Goal: Transaction & Acquisition: Purchase product/service

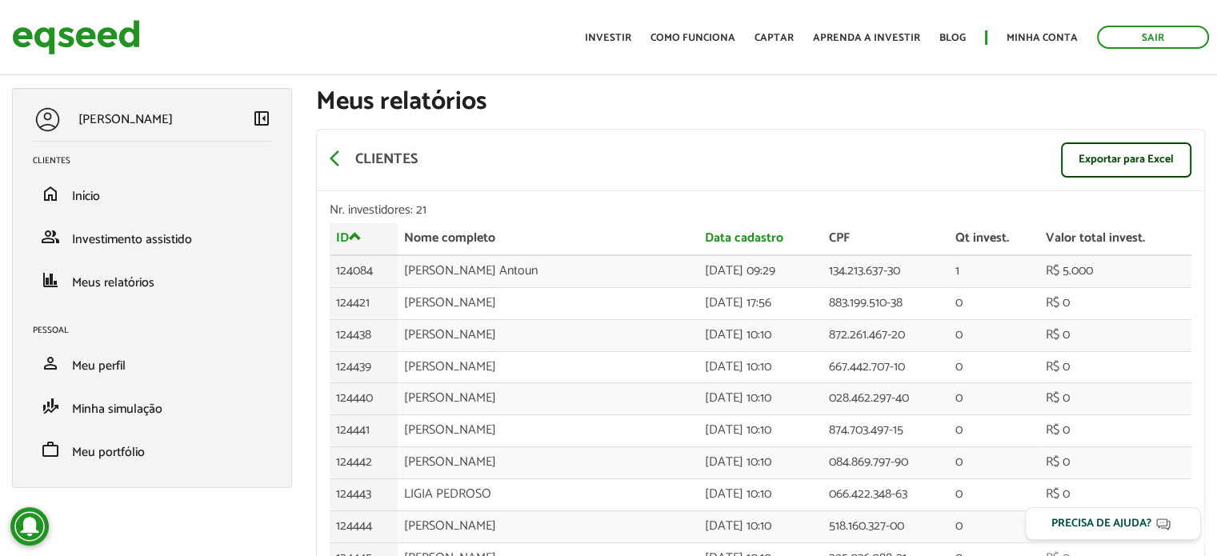
click at [949, 123] on section "arrow_back_ios Clientes Exportar para Excel Nr. investidores: 21 ID Nome comple…" at bounding box center [760, 543] width 889 height 854
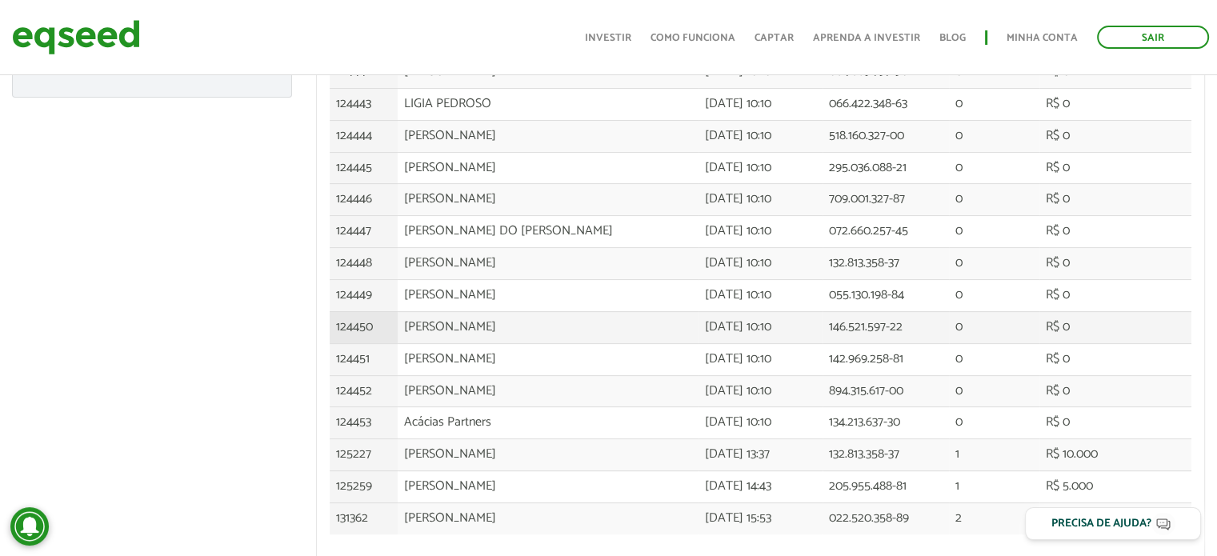
scroll to position [442, 0]
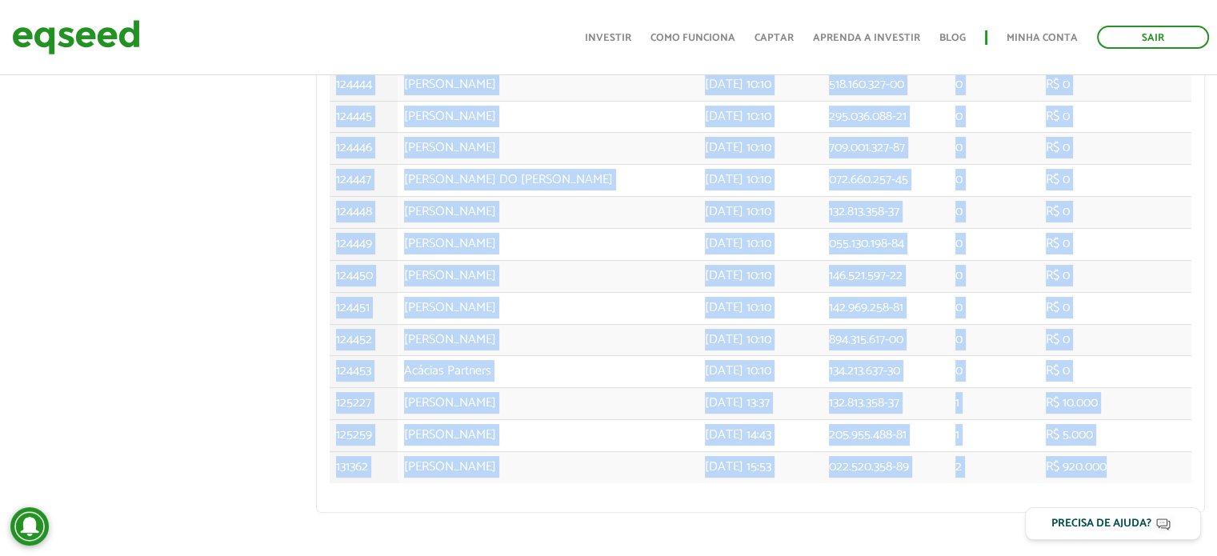
drag, startPoint x: 1117, startPoint y: 454, endPoint x: 134, endPoint y: 86, distance: 1049.3
click at [192, 282] on div "BRUNO ANTOUN left_panel_close Clientes home Início group Investimento assistido…" at bounding box center [608, 87] width 1217 height 882
click at [43, 37] on img at bounding box center [76, 37] width 128 height 42
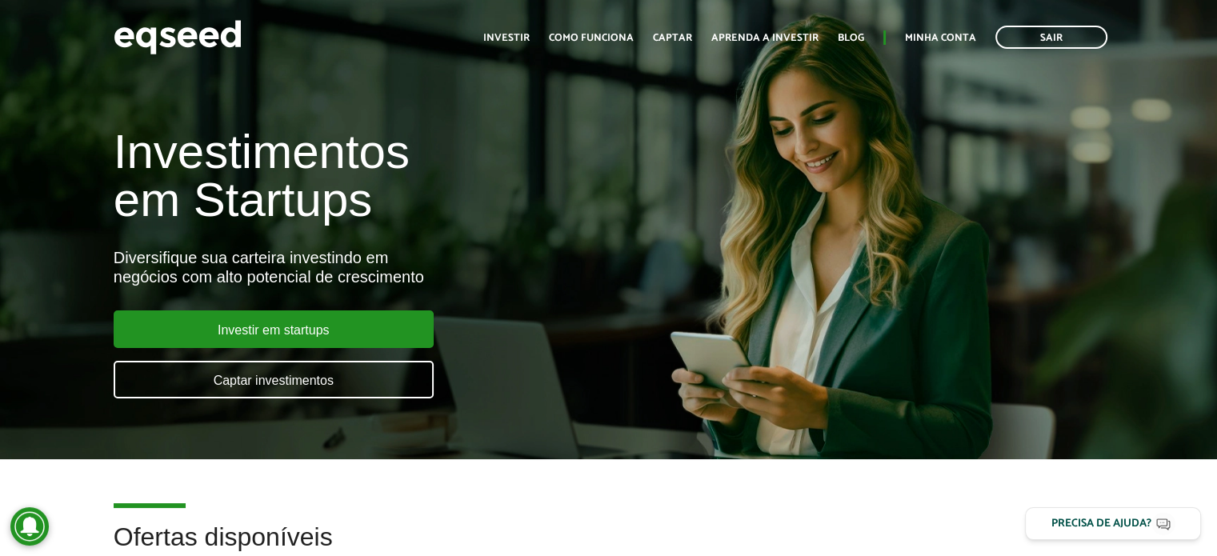
click at [914, 43] on link "Minha conta" at bounding box center [940, 38] width 71 height 10
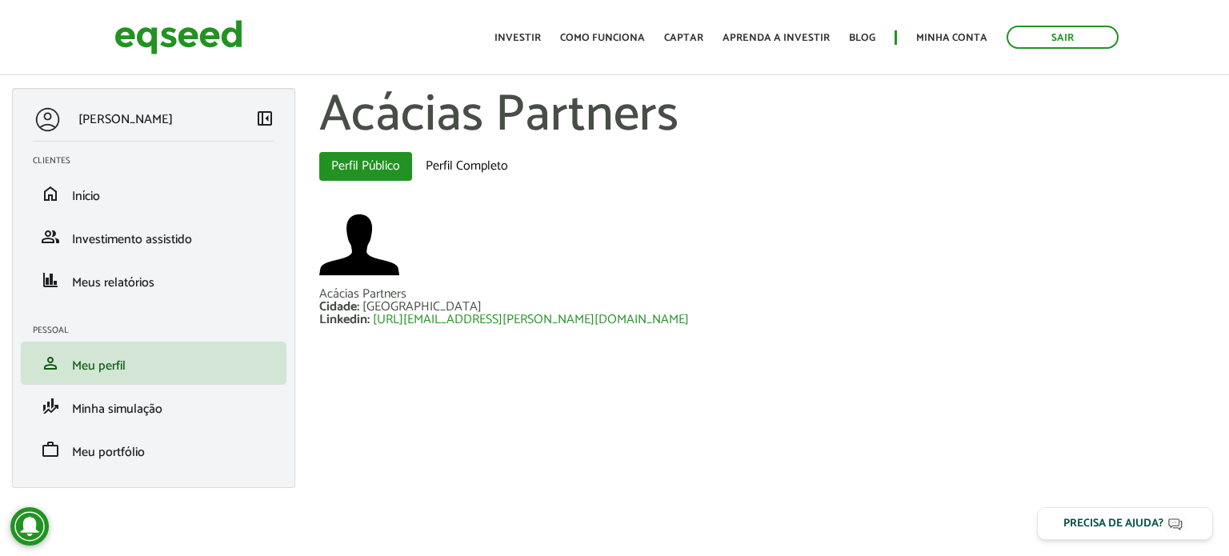
click at [967, 233] on div at bounding box center [767, 246] width 897 height 83
click at [532, 40] on link "Investir" at bounding box center [517, 38] width 46 height 10
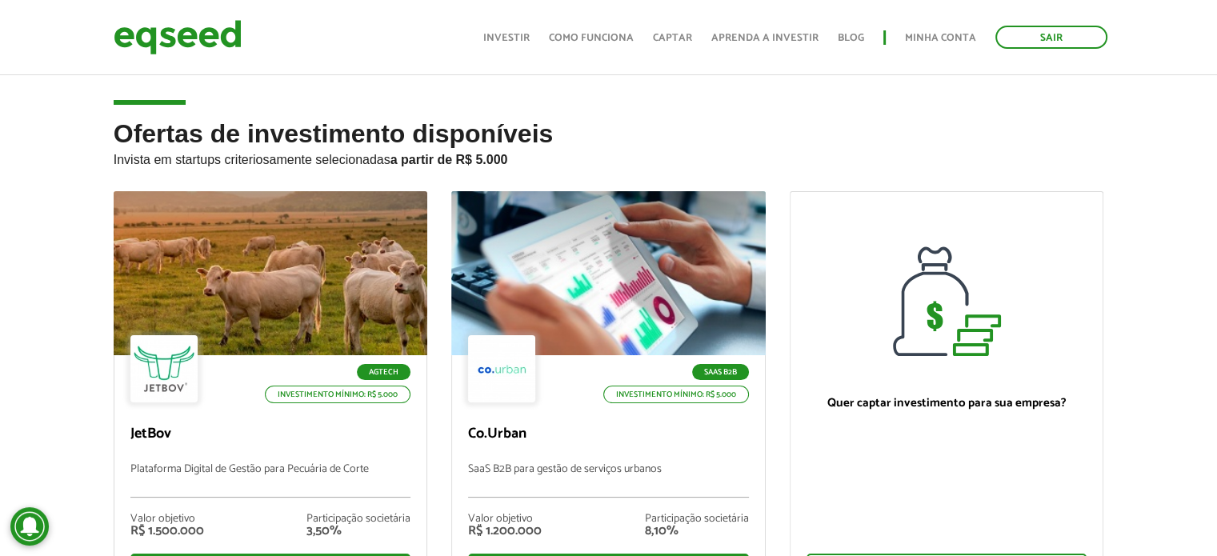
scroll to position [160, 0]
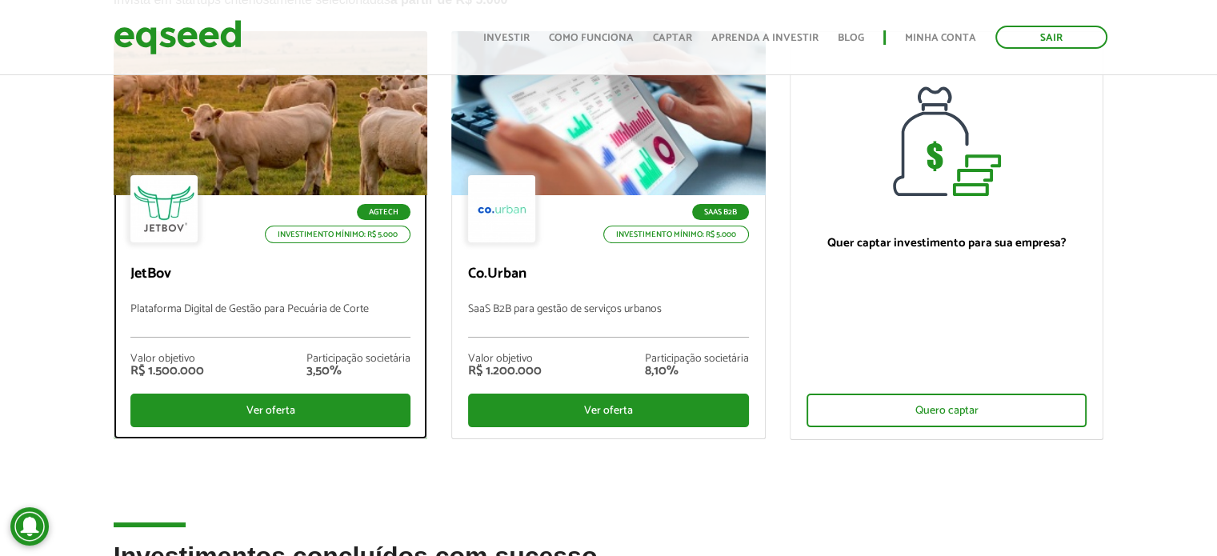
click at [319, 386] on div "Valor objetivo R$ 1.500.000 Participação societária 3,50%" at bounding box center [270, 366] width 281 height 56
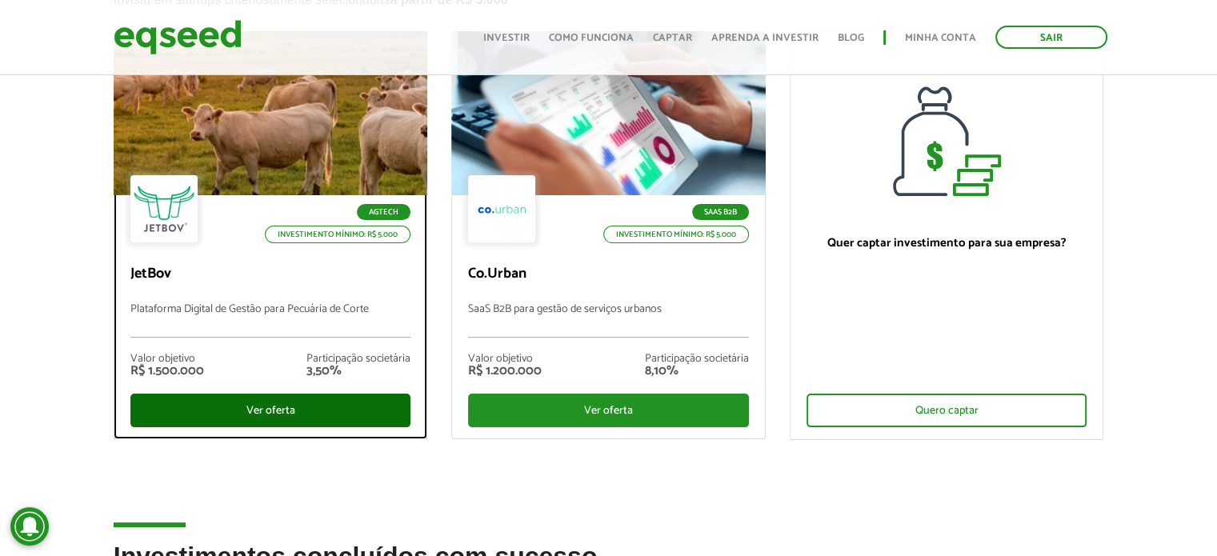
click at [310, 418] on div "Ver oferta" at bounding box center [270, 411] width 281 height 34
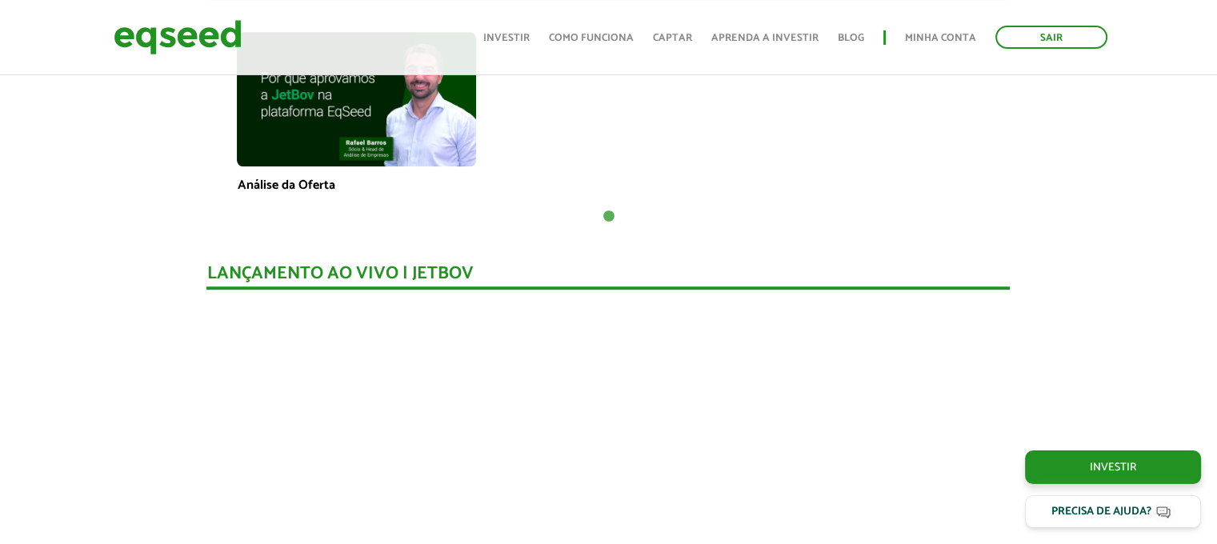
scroll to position [1119, 0]
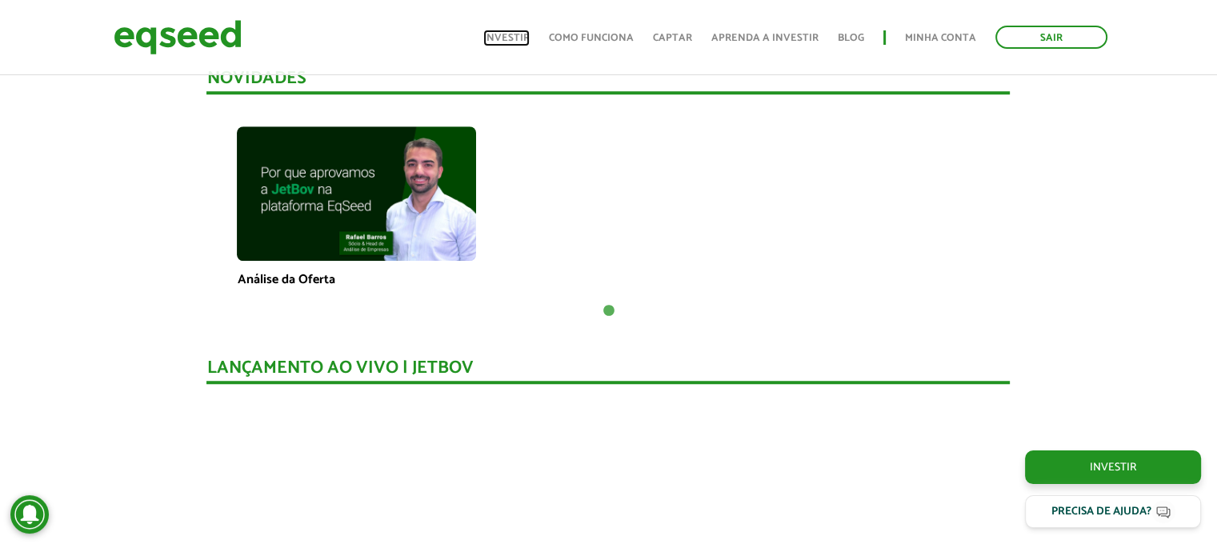
click at [507, 43] on link "Investir" at bounding box center [506, 38] width 46 height 10
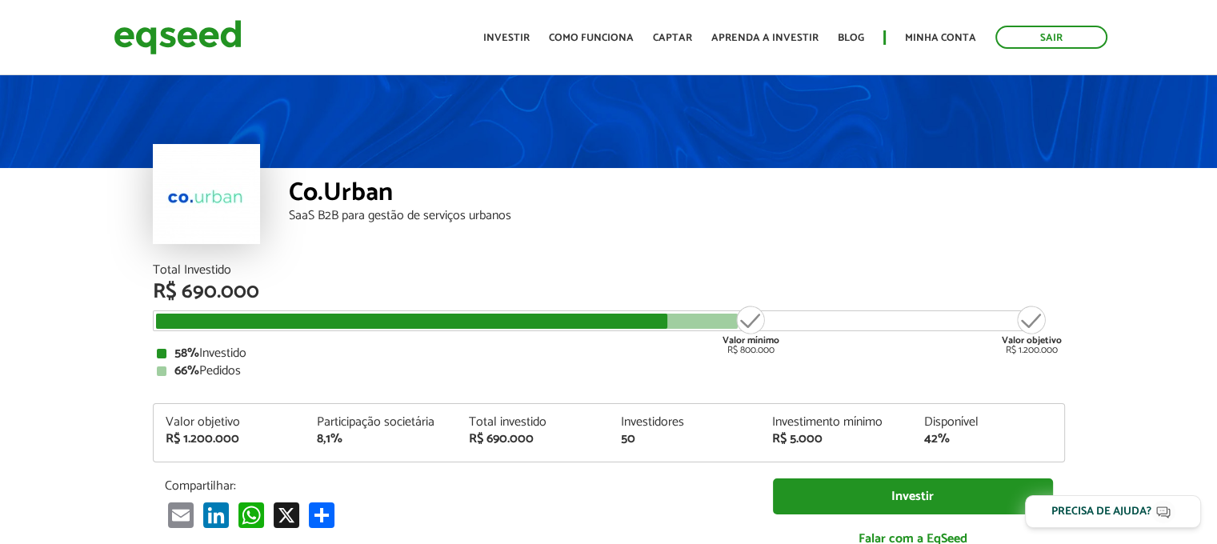
click at [314, 364] on div "Total Investido R$ 690.000 Valor mínimo R$ 800.000 Valor objetivo R$ 1.200.000 …" at bounding box center [609, 321] width 912 height 114
click at [314, 364] on div "58% Investido 66% Pedidos" at bounding box center [609, 362] width 904 height 30
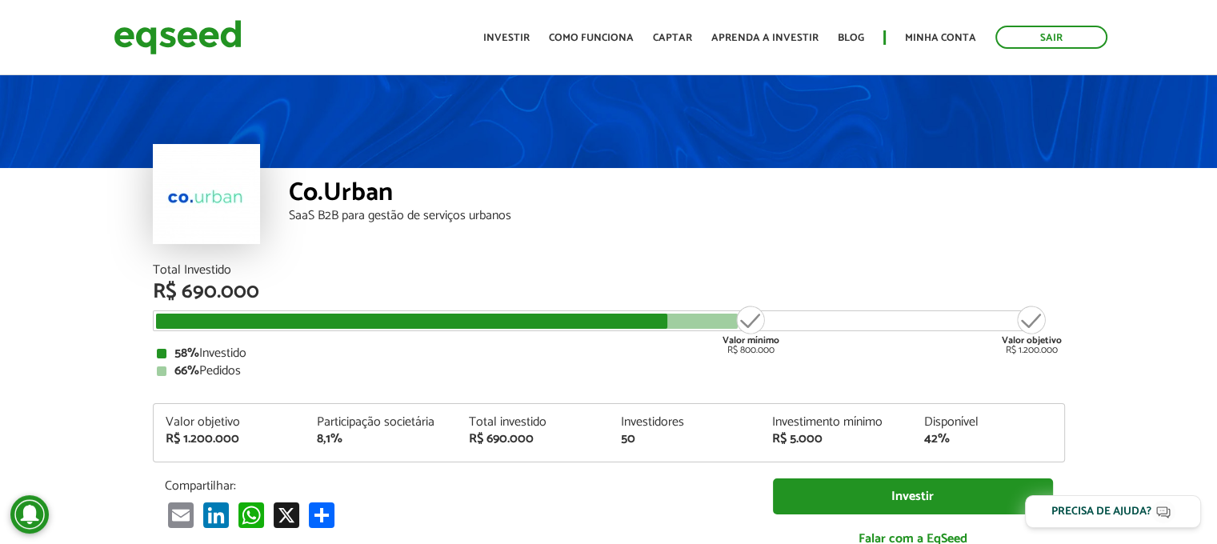
click at [1011, 349] on div "Valor objetivo R$ 1.200.000" at bounding box center [1031, 329] width 60 height 51
drag, startPoint x: 348, startPoint y: 350, endPoint x: 547, endPoint y: 366, distance: 199.8
click at [581, 366] on div "66% Pedidos" at bounding box center [609, 371] width 904 height 13
drag, startPoint x: 176, startPoint y: 287, endPoint x: 323, endPoint y: 300, distance: 147.7
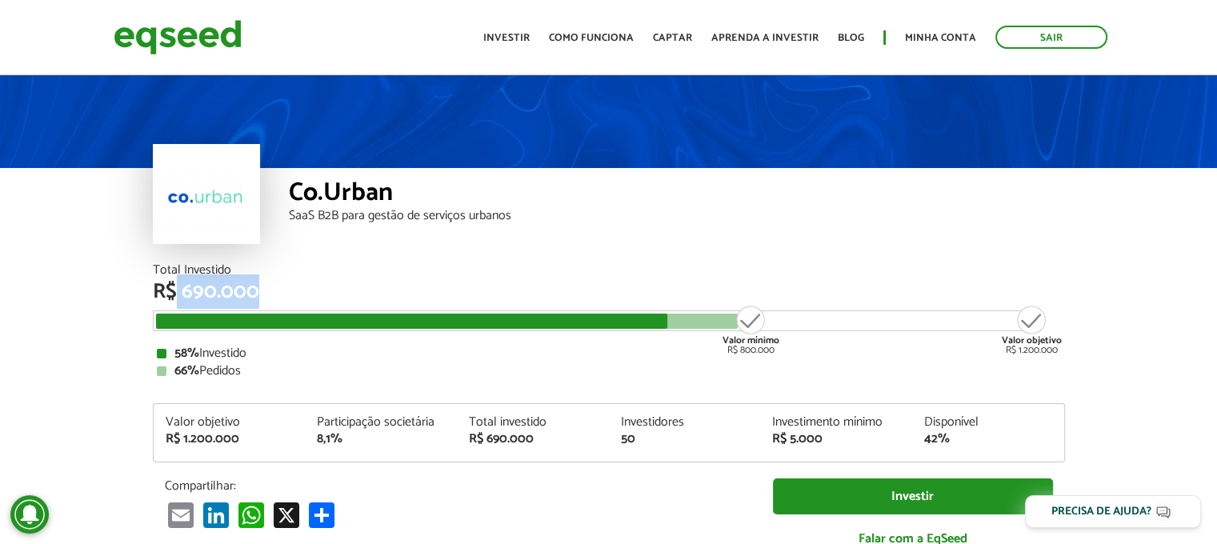
click at [323, 300] on div "R$ 690.000" at bounding box center [609, 292] width 912 height 21
drag, startPoint x: 666, startPoint y: 338, endPoint x: 691, endPoint y: 330, distance: 26.1
click at [667, 338] on div "Total Investido R$ 690.000 Valor mínimo R$ 800.000 Valor objetivo R$ 1.200.000 …" at bounding box center [609, 321] width 912 height 114
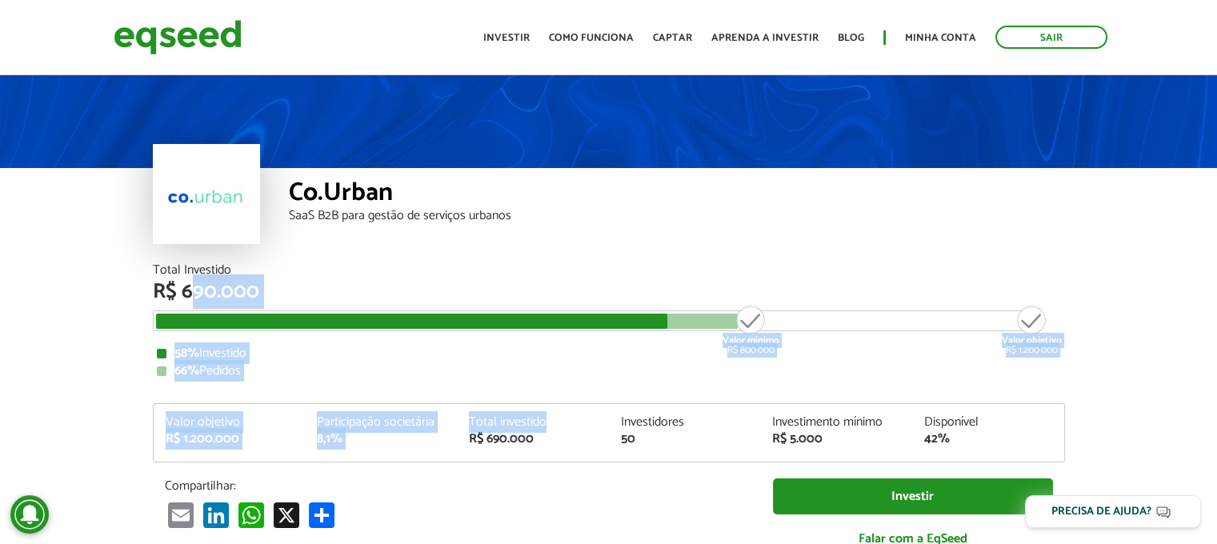
drag, startPoint x: 195, startPoint y: 297, endPoint x: 585, endPoint y: 421, distance: 408.8
click at [585, 421] on div "Total Investido R$ 690.000 Valor mínimo R$ 800.000 Valor objetivo R$ 1.200.000 …" at bounding box center [609, 413] width 912 height 299
click at [585, 421] on div "Total investido" at bounding box center [533, 422] width 128 height 13
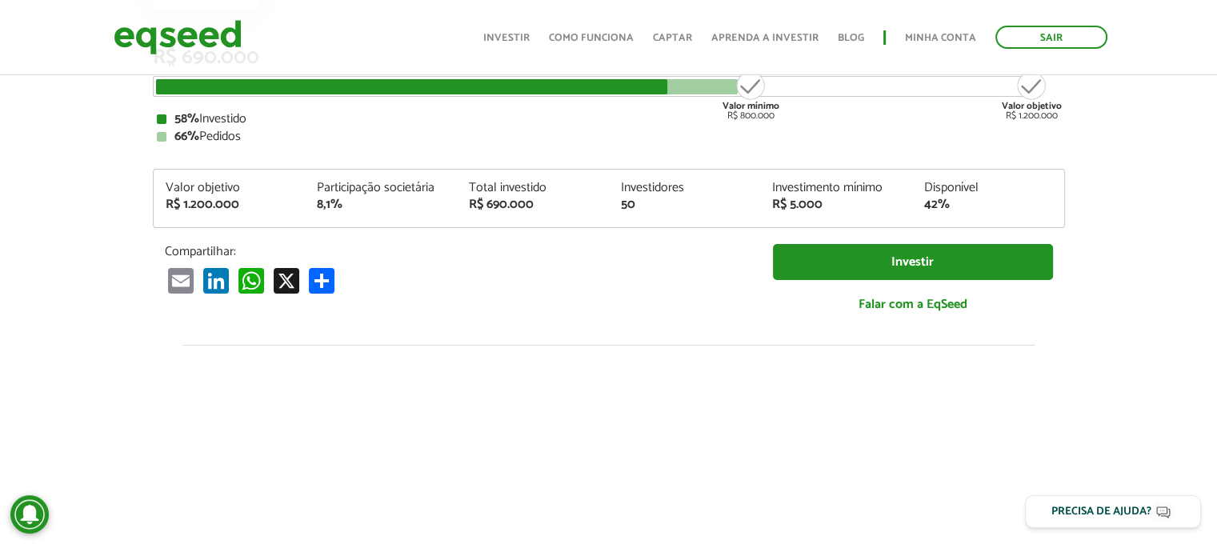
scroll to position [240, 0]
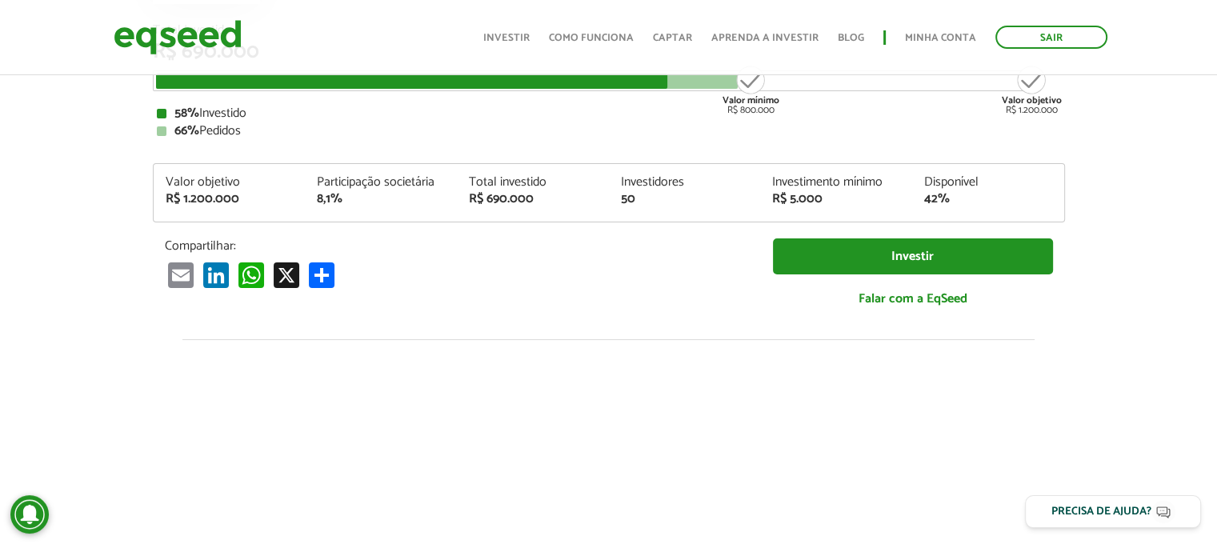
click at [953, 158] on div "Total Investido R$ 690.000 Valor mínimo R$ 800.000 Valor objetivo R$ 1.200.000 …" at bounding box center [609, 173] width 912 height 299
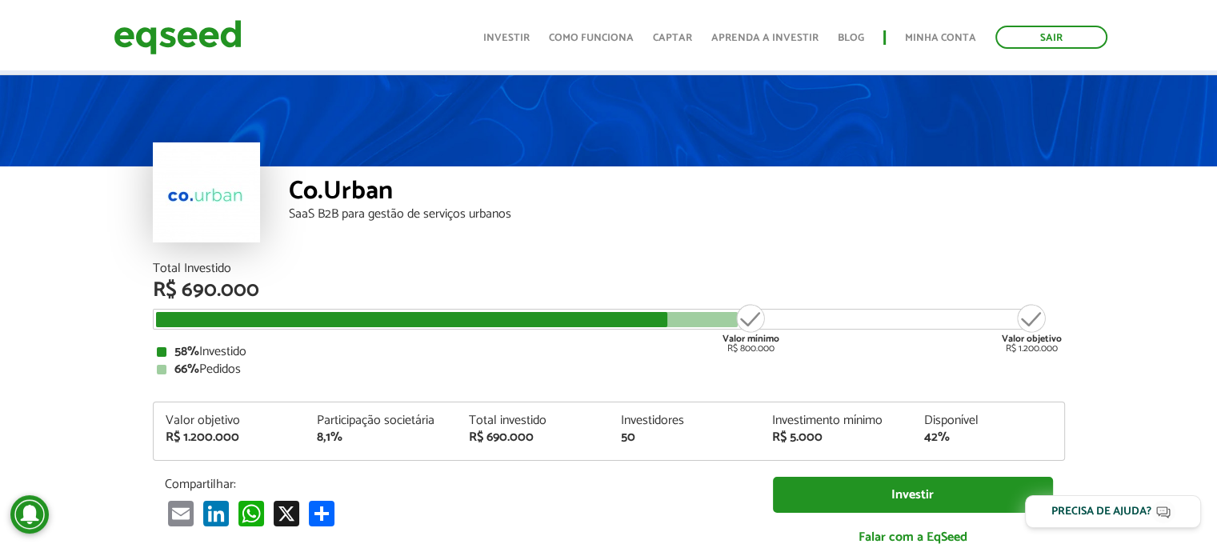
scroll to position [0, 0]
